Goal: Transaction & Acquisition: Book appointment/travel/reservation

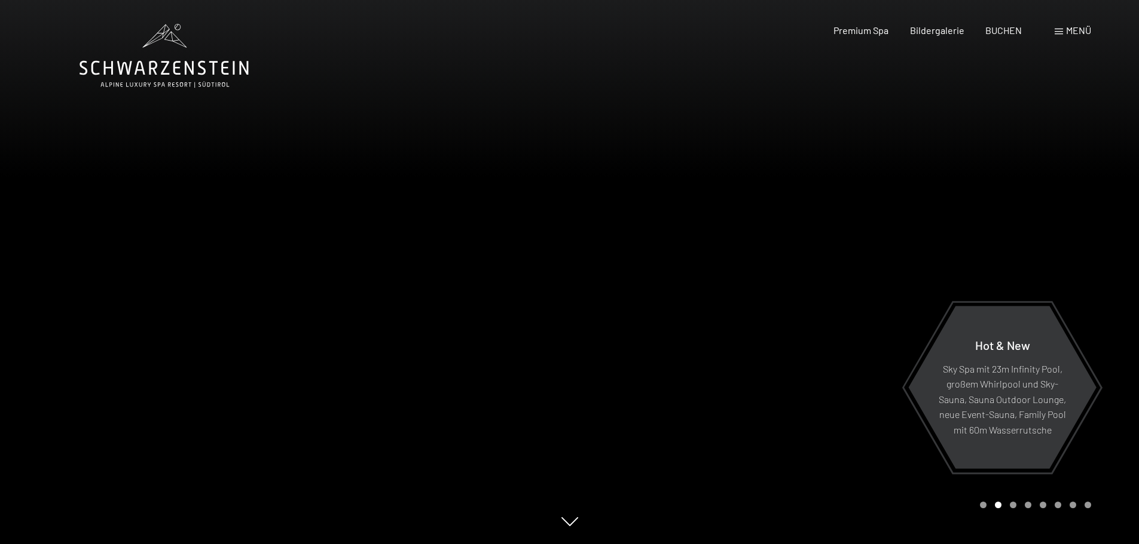
click at [1072, 30] on span "Menü" at bounding box center [1078, 30] width 25 height 11
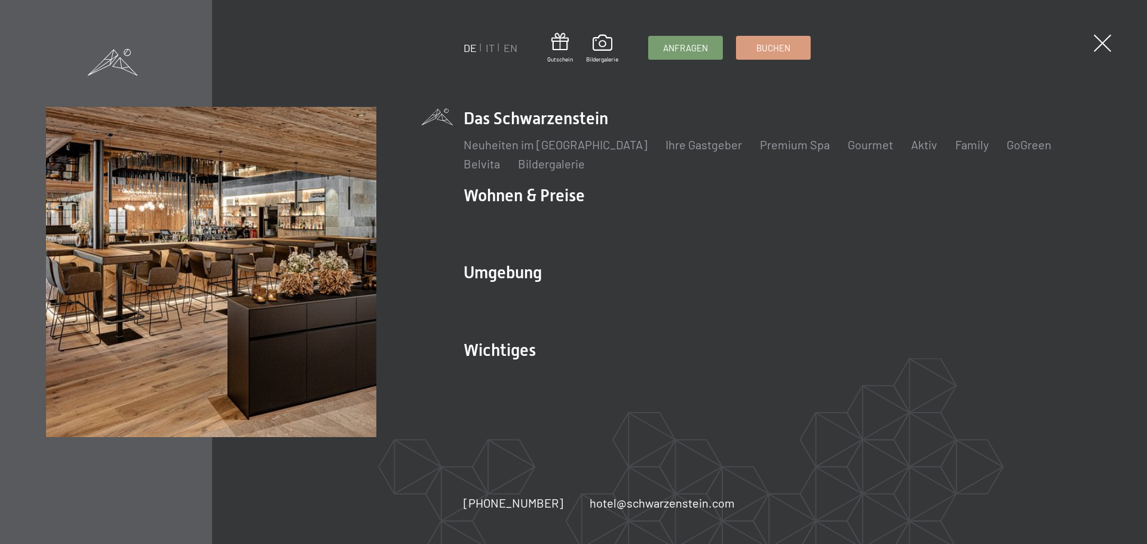
click at [1099, 48] on span at bounding box center [1102, 43] width 17 height 17
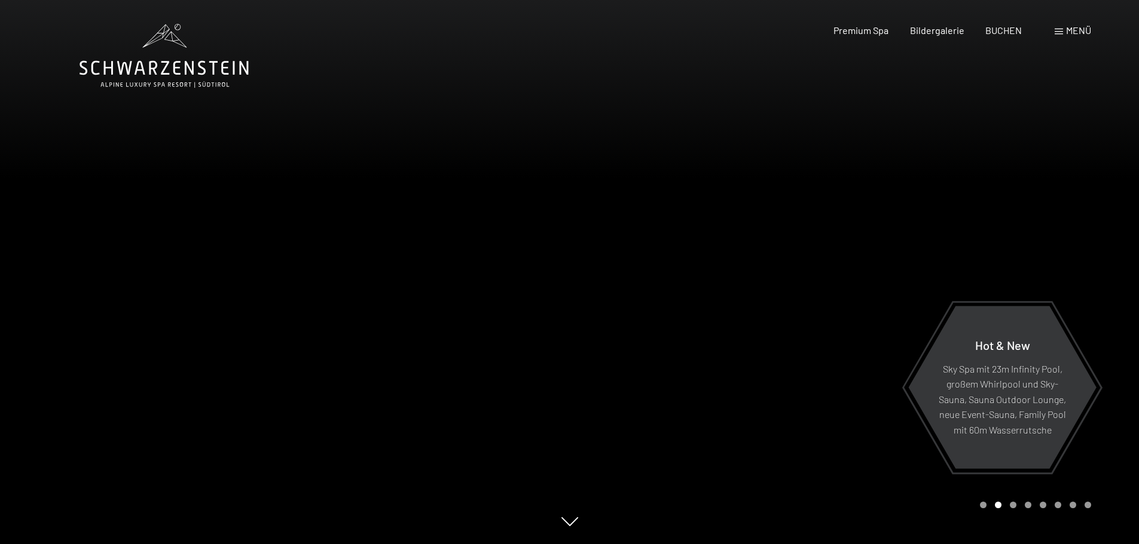
click at [1063, 26] on div "Menü" at bounding box center [1072, 30] width 36 height 13
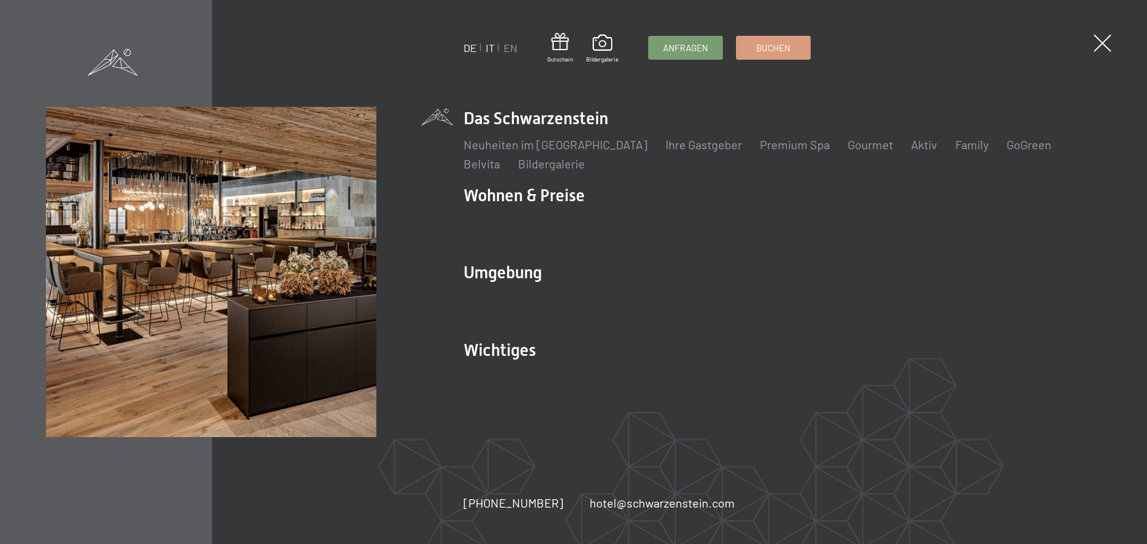
click at [489, 48] on link "IT" at bounding box center [490, 47] width 9 height 13
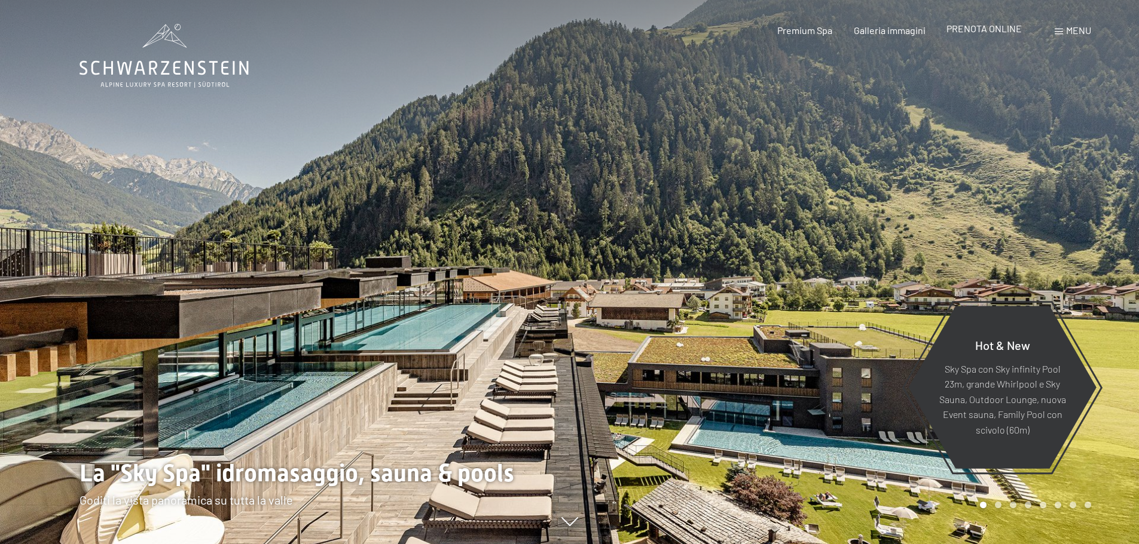
click at [981, 30] on span "PRENOTA ONLINE" at bounding box center [983, 28] width 75 height 11
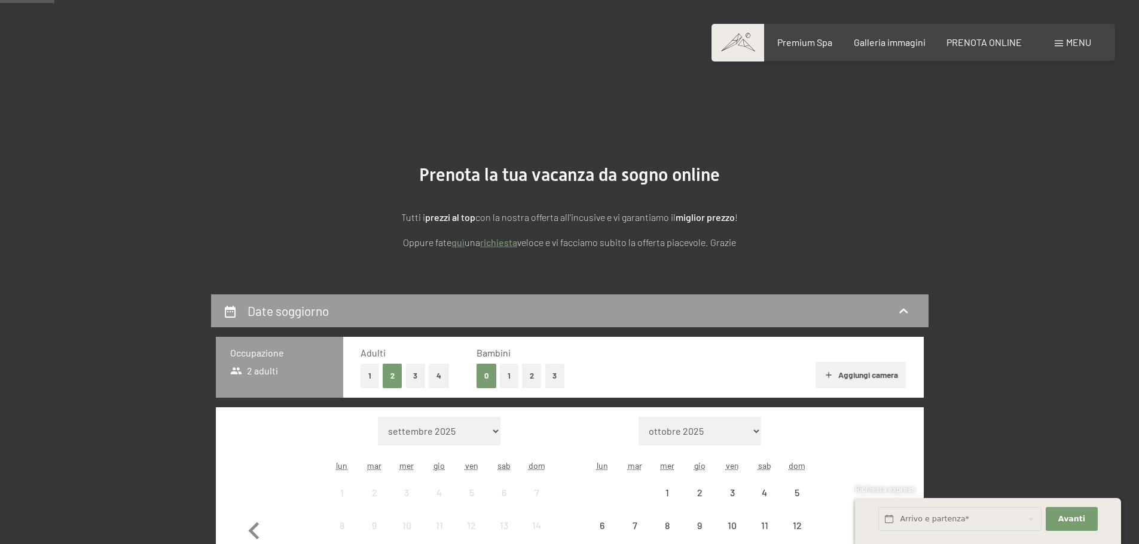
scroll to position [179, 0]
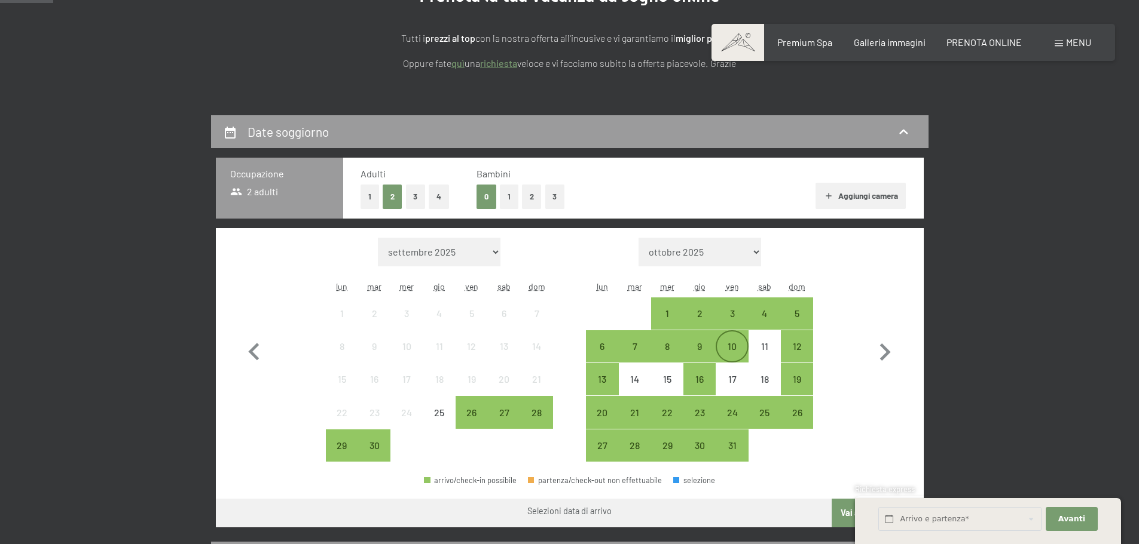
click at [734, 348] on div "10" at bounding box center [732, 357] width 30 height 30
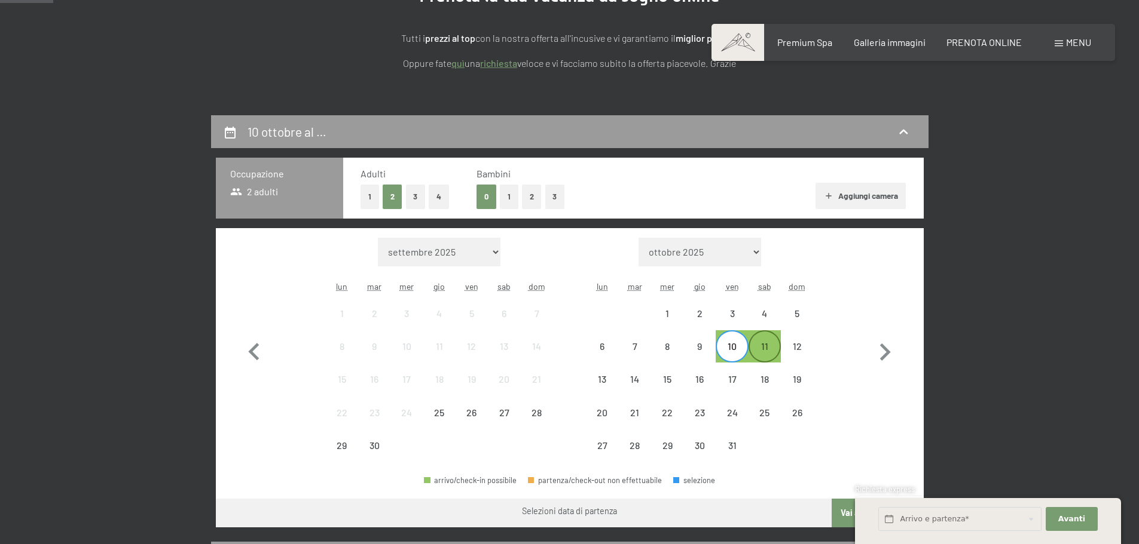
click at [761, 347] on div "11" at bounding box center [764, 357] width 30 height 30
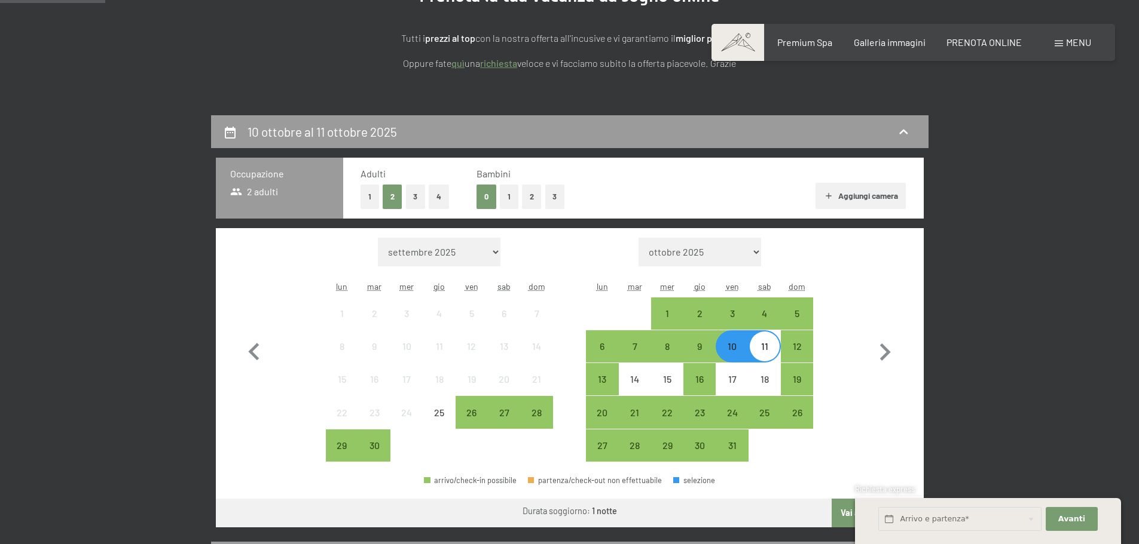
scroll to position [0, 0]
